Goal: Navigation & Orientation: Find specific page/section

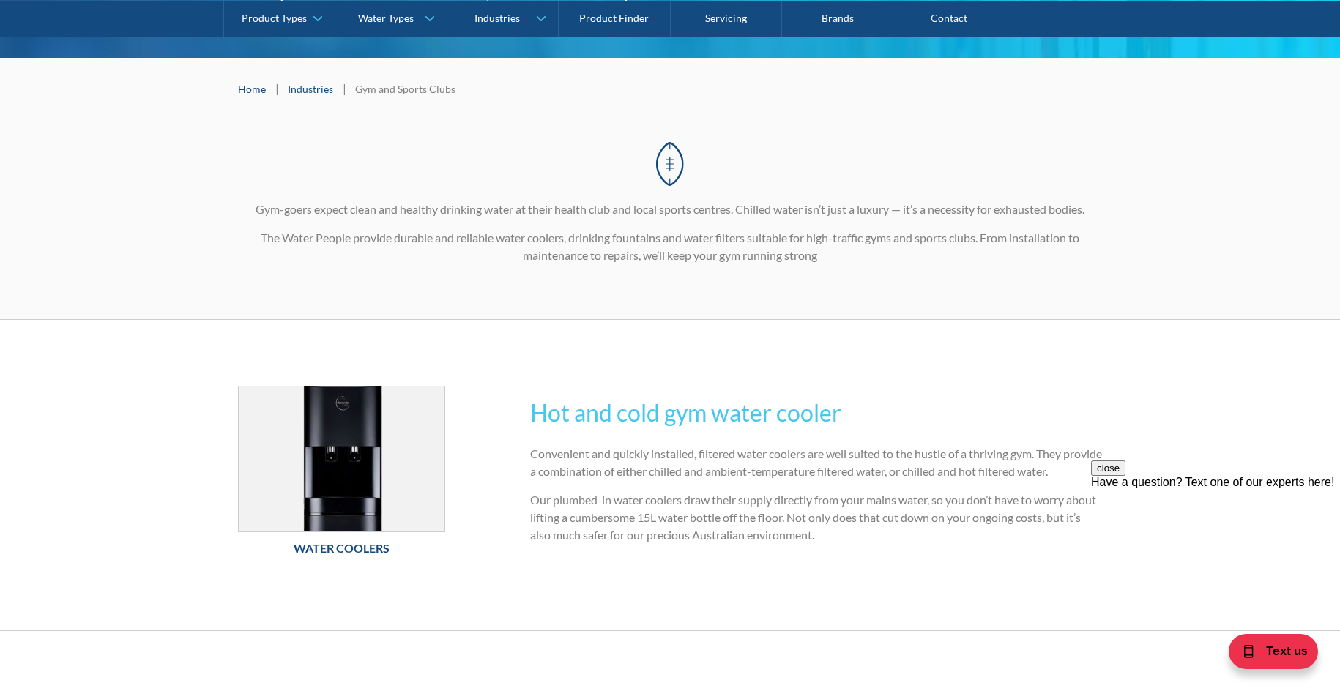
scroll to position [146, 0]
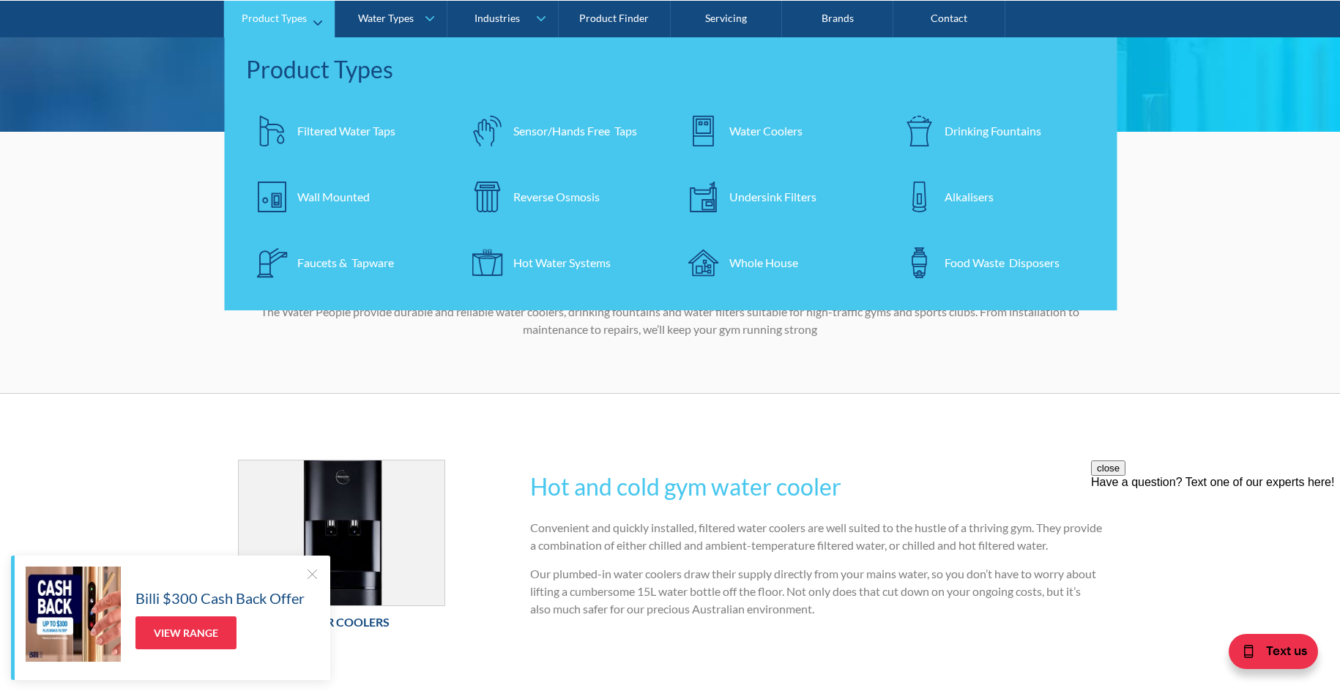
click at [332, 137] on div "Filtered Water Taps" at bounding box center [346, 131] width 98 height 18
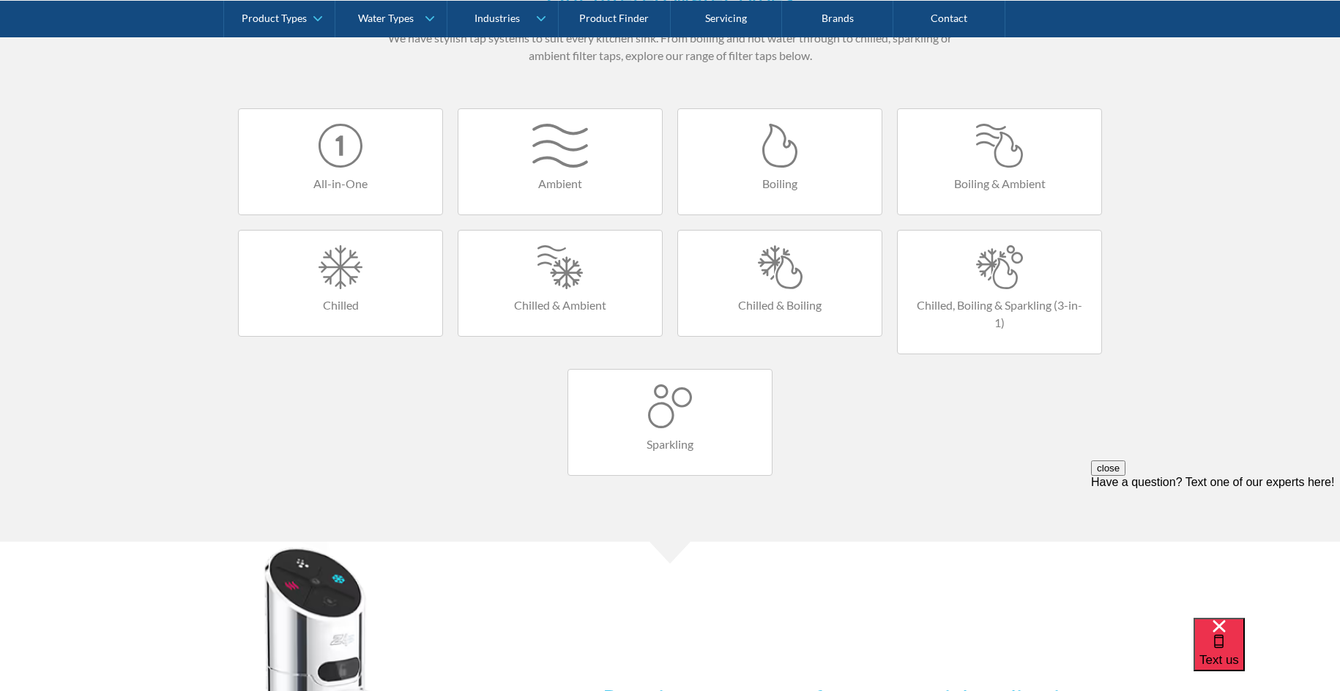
scroll to position [879, 0]
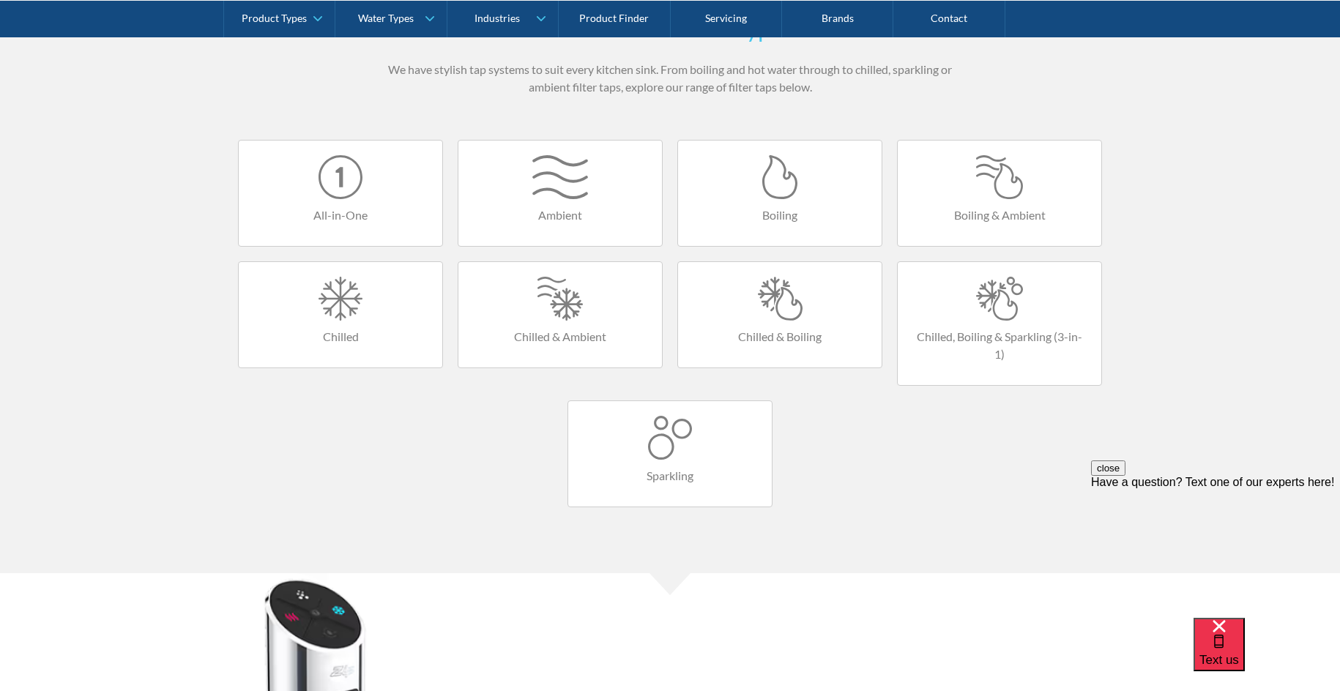
click at [387, 298] on div at bounding box center [340, 299] width 174 height 44
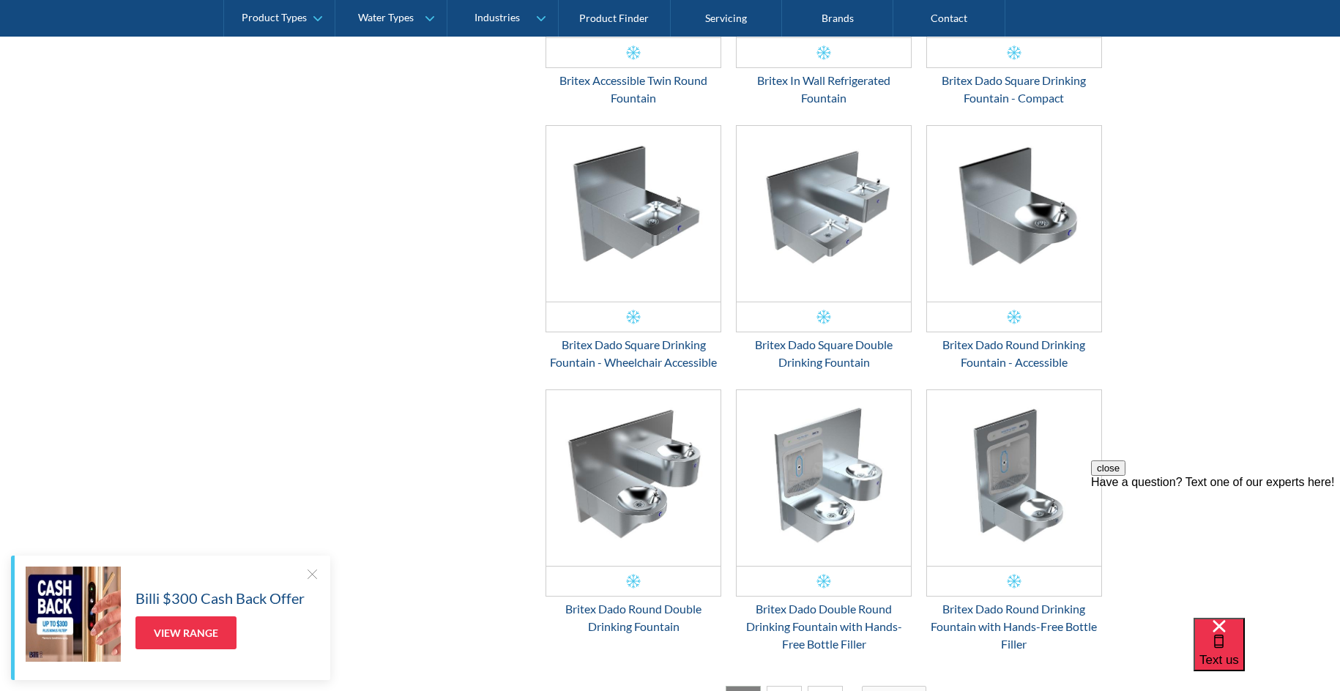
scroll to position [1977, 0]
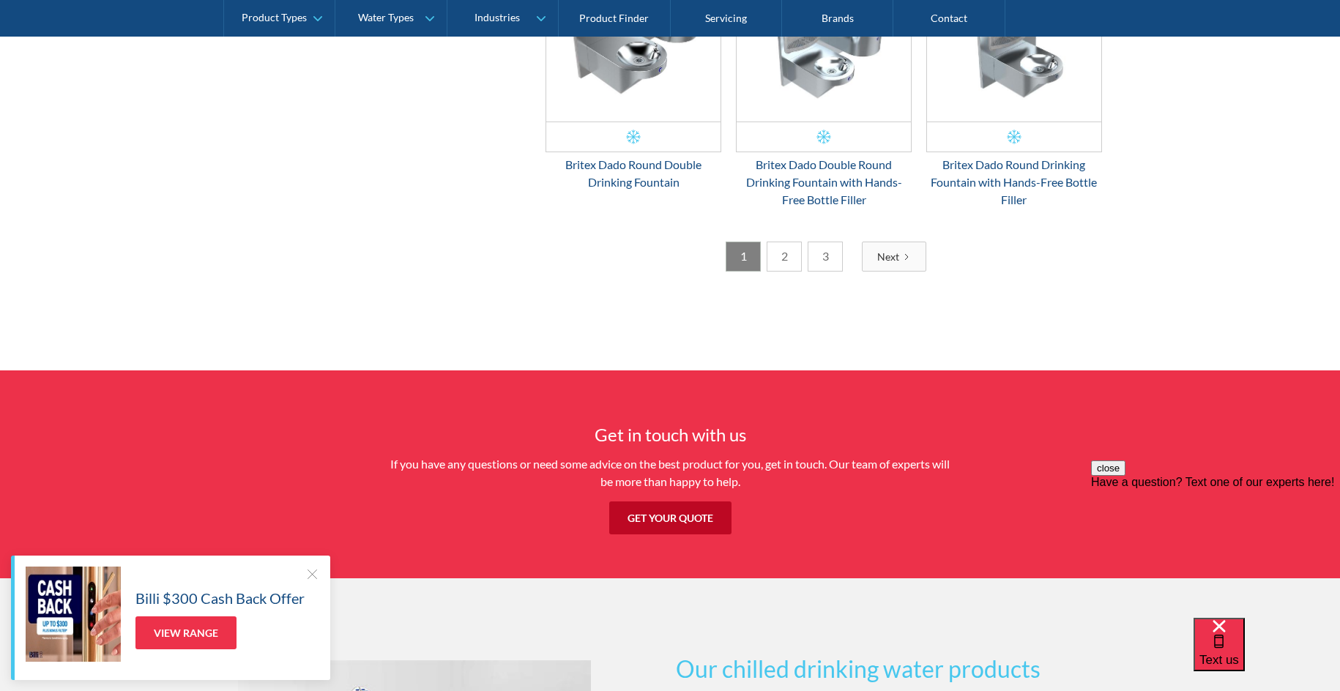
click at [781, 253] on link "2" at bounding box center [784, 257] width 35 height 30
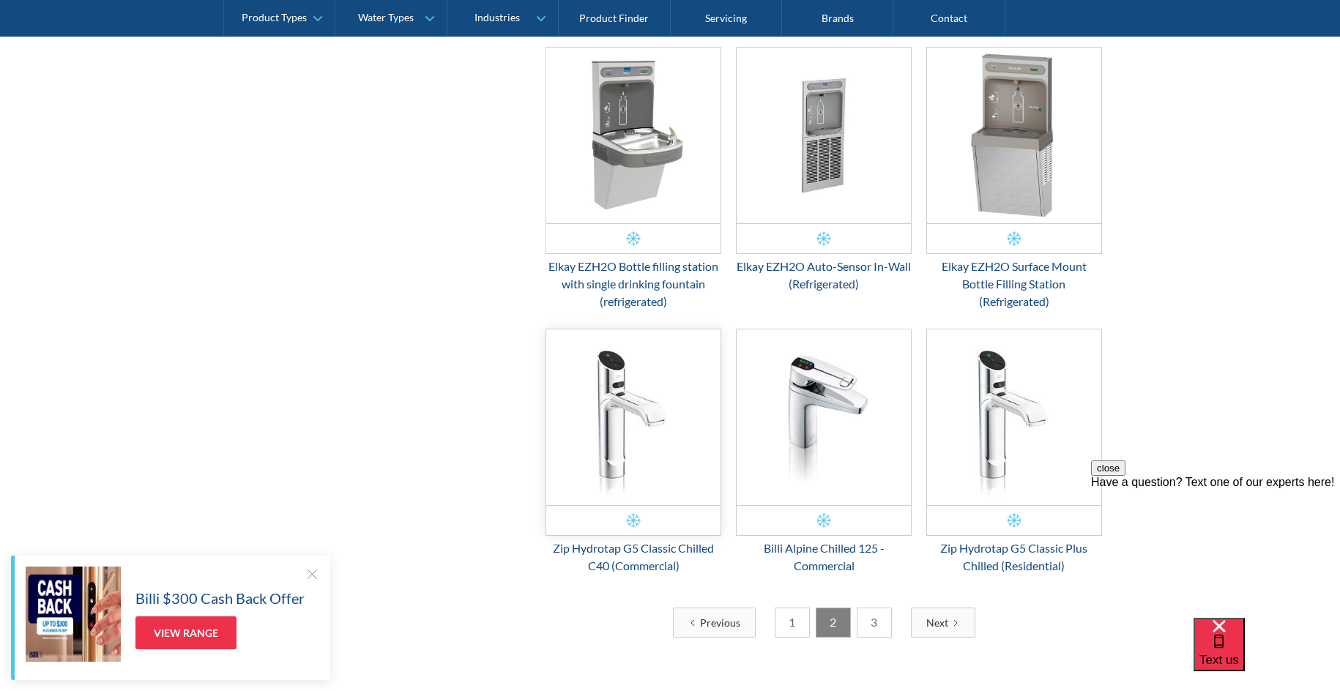
scroll to position [2025, 0]
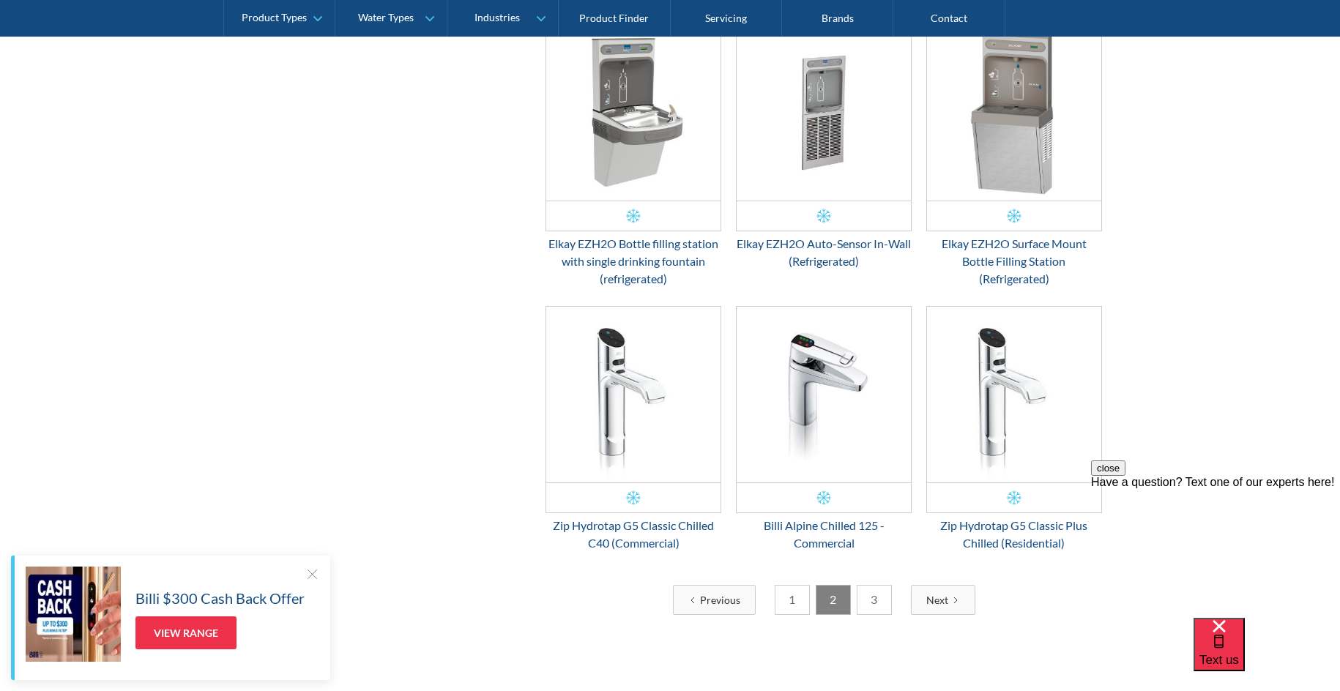
click at [873, 596] on link "3" at bounding box center [874, 600] width 35 height 30
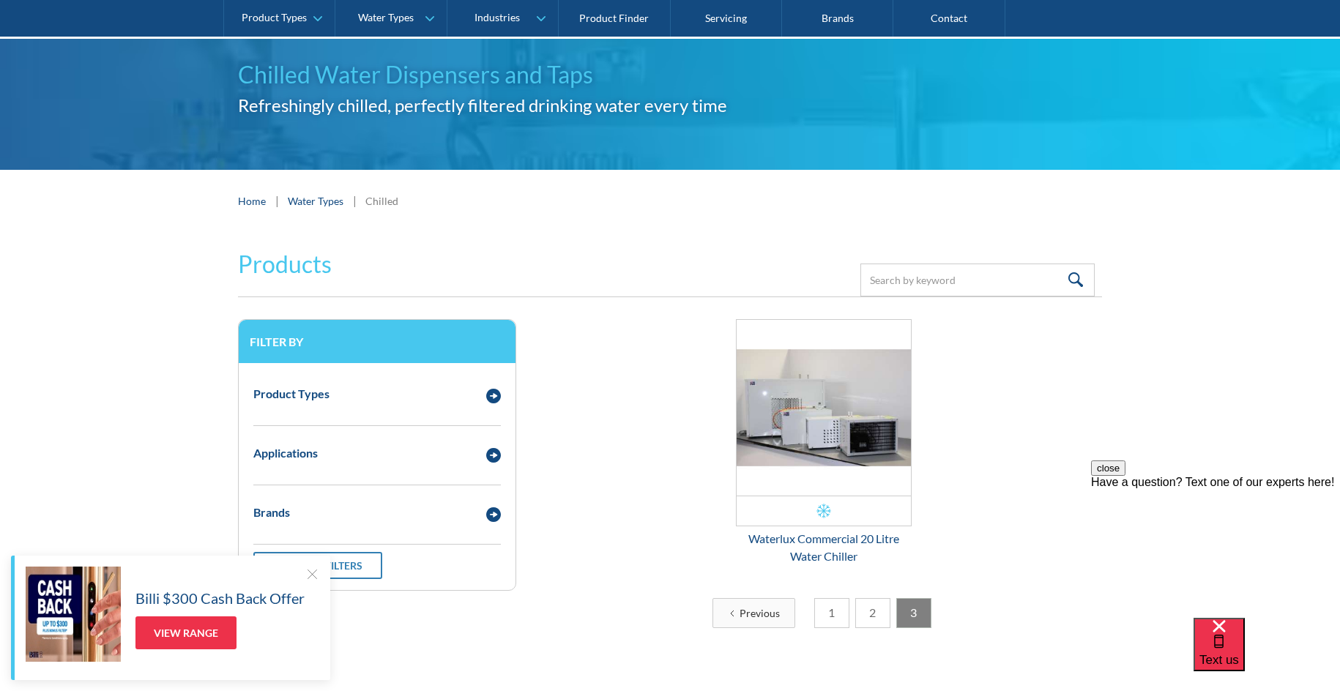
scroll to position [0, 0]
